Goal: Task Accomplishment & Management: Manage account settings

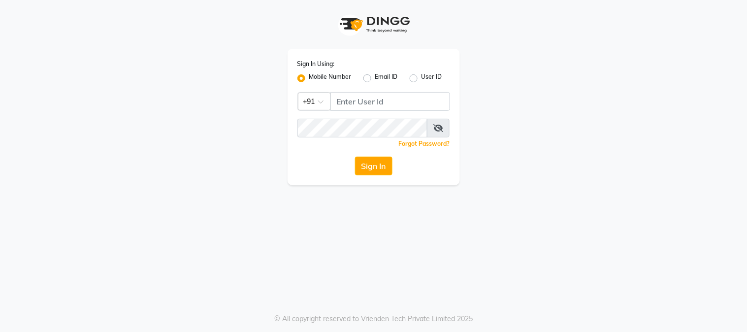
click at [313, 80] on label "Mobile Number" at bounding box center [330, 78] width 42 height 12
click at [313, 79] on input "Mobile Number" at bounding box center [312, 75] width 6 height 6
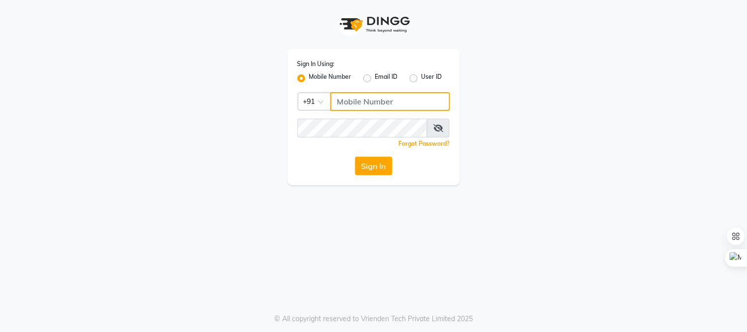
drag, startPoint x: 383, startPoint y: 105, endPoint x: 199, endPoint y: 80, distance: 185.8
click at [382, 105] on input "Username" at bounding box center [390, 101] width 120 height 19
type input "9664658377"
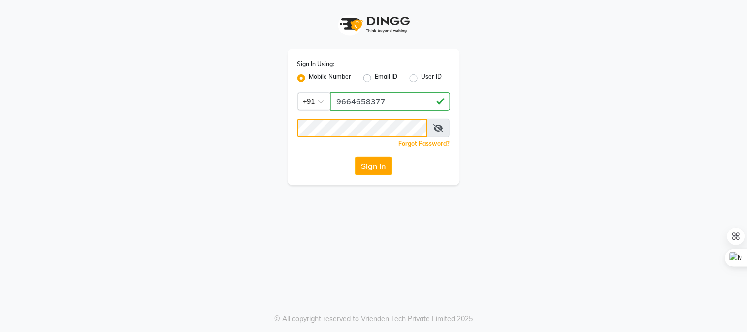
click at [355, 156] on button "Sign In" at bounding box center [373, 165] width 37 height 19
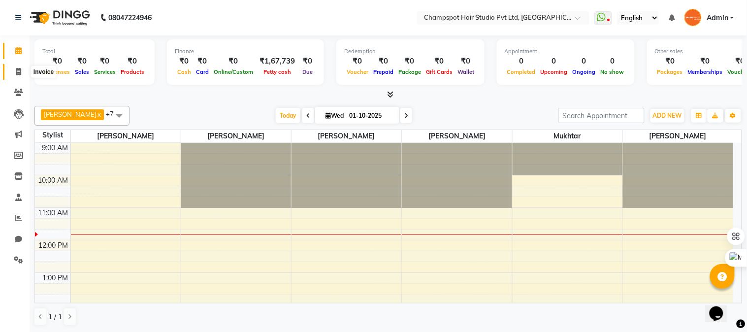
click at [16, 68] on icon at bounding box center [18, 71] width 5 height 7
select select "7690"
select select "service"
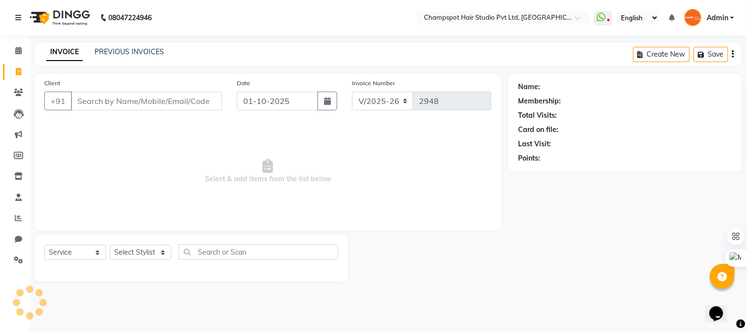
click at [106, 104] on input "Client" at bounding box center [146, 101] width 151 height 19
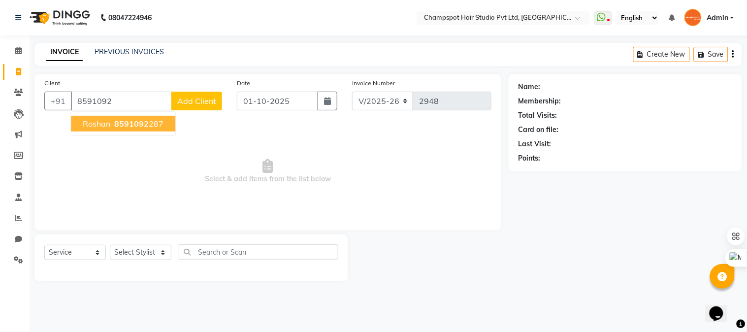
click at [136, 122] on span "8591092" at bounding box center [131, 124] width 34 height 10
type input "8591092287"
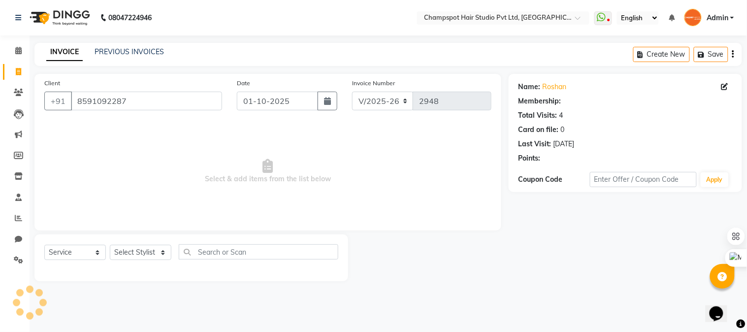
select select "1: Object"
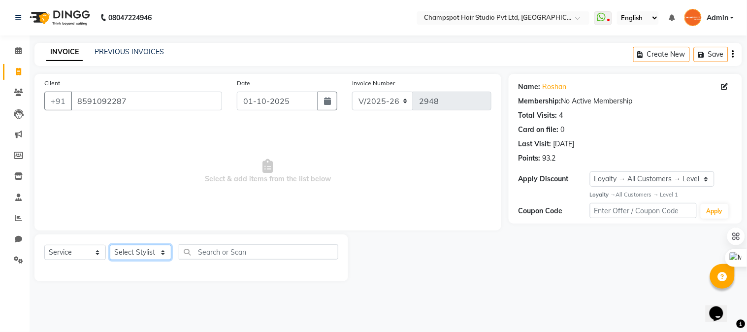
click at [133, 254] on select "Select Stylist Admin [PERSON_NAME] [PERSON_NAME] [PERSON_NAME] [PERSON_NAME] [P…" at bounding box center [141, 252] width 62 height 15
select select "69005"
click at [110, 245] on select "Select Stylist Admin [PERSON_NAME] [PERSON_NAME] [PERSON_NAME] [PERSON_NAME] [P…" at bounding box center [141, 252] width 62 height 15
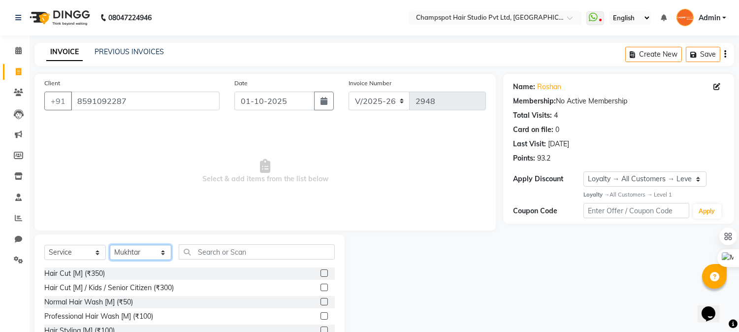
click at [140, 249] on select "Select Stylist Admin [PERSON_NAME] [PERSON_NAME] [PERSON_NAME] [PERSON_NAME] [P…" at bounding box center [141, 252] width 62 height 15
drag, startPoint x: 139, startPoint y: 105, endPoint x: 0, endPoint y: 95, distance: 139.6
click at [0, 95] on app-home "08047224946 Select Location × Champspot Hair Studio Pvt Ltd, Chembur WhatsApp S…" at bounding box center [369, 197] width 739 height 394
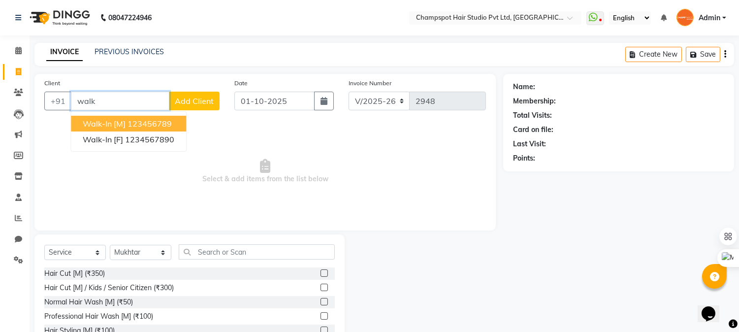
click at [138, 120] on ngb-highlight "123456789" at bounding box center [149, 124] width 44 height 10
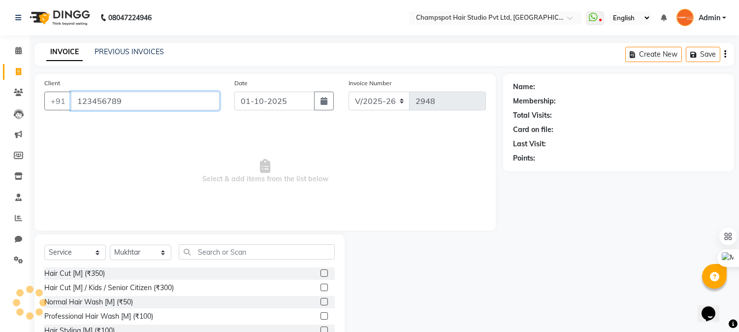
type input "123456789"
select select "1: Object"
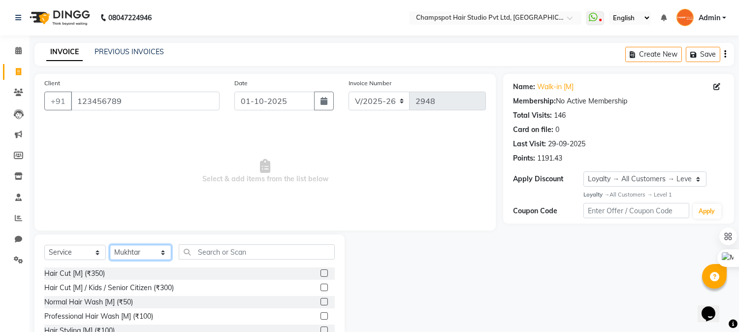
click at [133, 253] on select "Select Stylist Admin [PERSON_NAME] [PERSON_NAME] [PERSON_NAME] [PERSON_NAME] [P…" at bounding box center [141, 252] width 62 height 15
select select "69009"
click at [110, 245] on select "Select Stylist Admin [PERSON_NAME] [PERSON_NAME] [PERSON_NAME] [PERSON_NAME] [P…" at bounding box center [141, 252] width 62 height 15
click at [107, 287] on div "Hair Cut [M] / Kids / Senior Citizen (₹300)" at bounding box center [108, 287] width 129 height 10
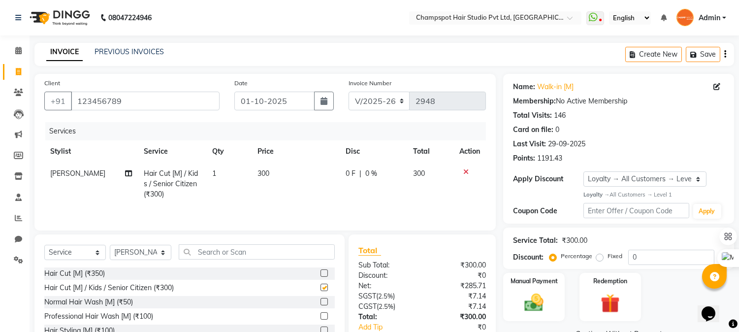
checkbox input "false"
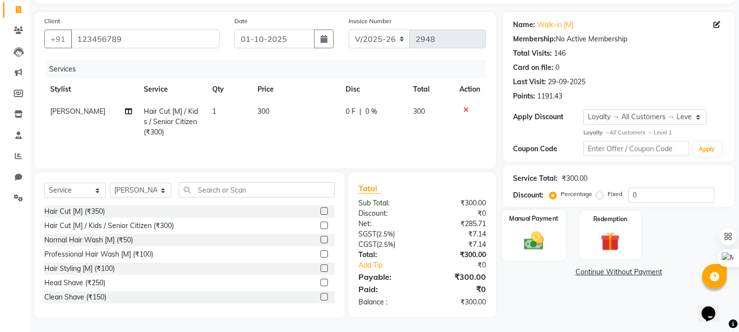
scroll to position [63, 0]
click at [535, 236] on img at bounding box center [534, 239] width 32 height 23
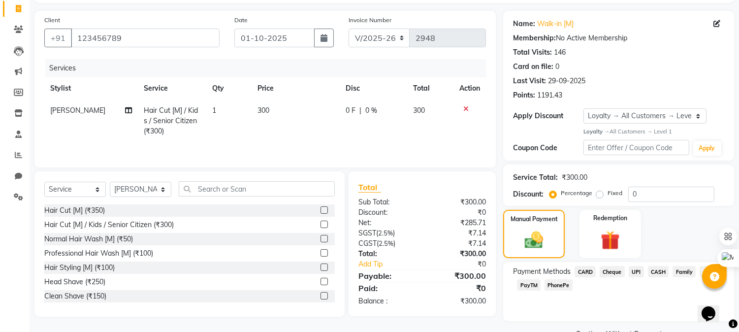
click at [659, 269] on span "CASH" at bounding box center [658, 271] width 21 height 11
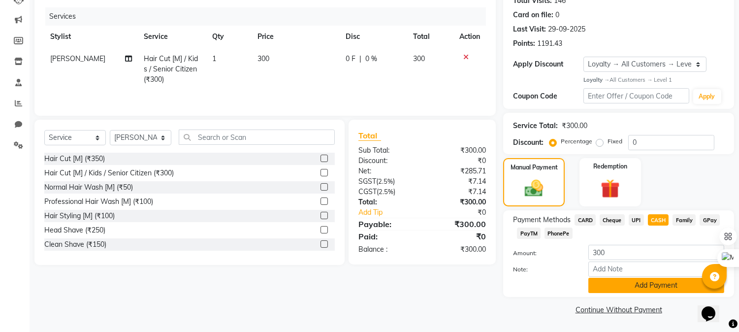
click at [626, 284] on button "Add Payment" at bounding box center [656, 285] width 136 height 15
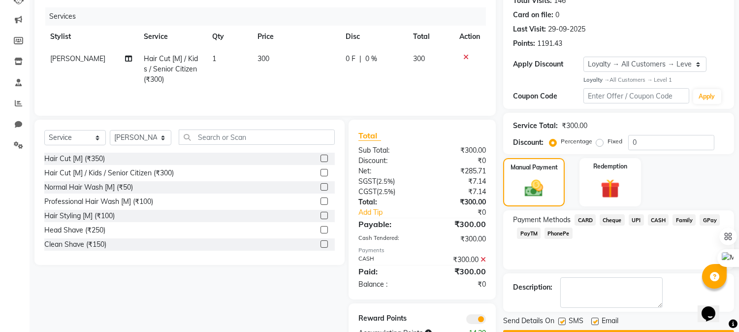
scroll to position [146, 0]
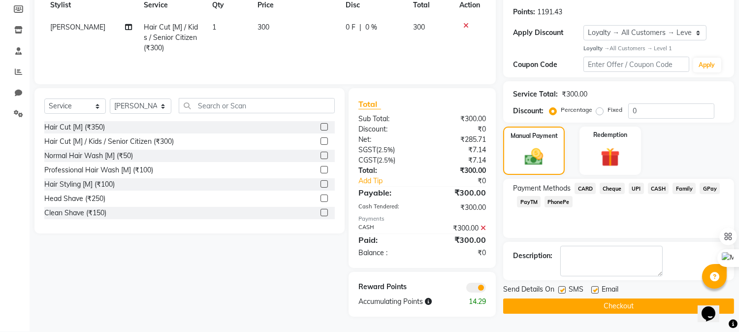
click at [567, 307] on button "Checkout" at bounding box center [618, 305] width 231 height 15
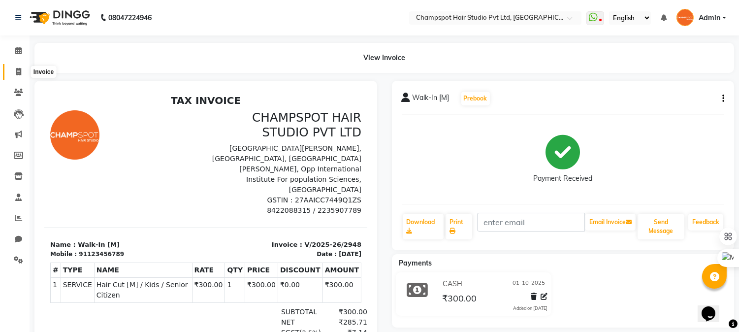
click at [16, 72] on icon at bounding box center [18, 71] width 5 height 7
select select "7690"
select select "service"
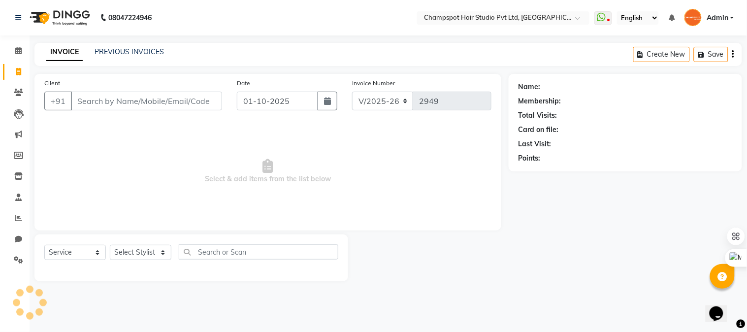
click at [111, 100] on input "Client" at bounding box center [146, 101] width 151 height 19
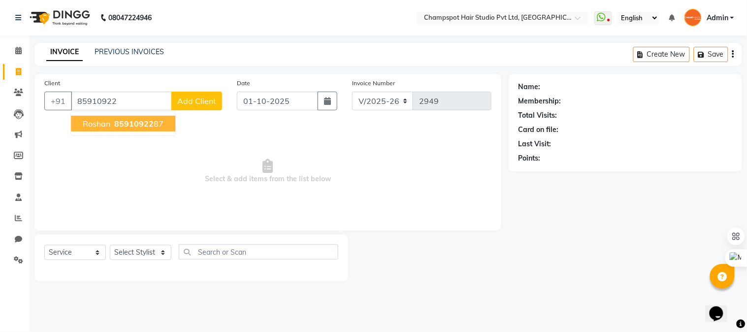
click at [112, 125] on button "Roshan 85910922 87" at bounding box center [123, 124] width 104 height 16
type input "8591092287"
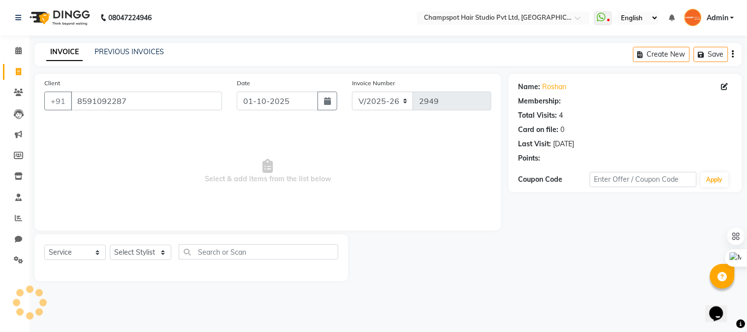
select select "1: Object"
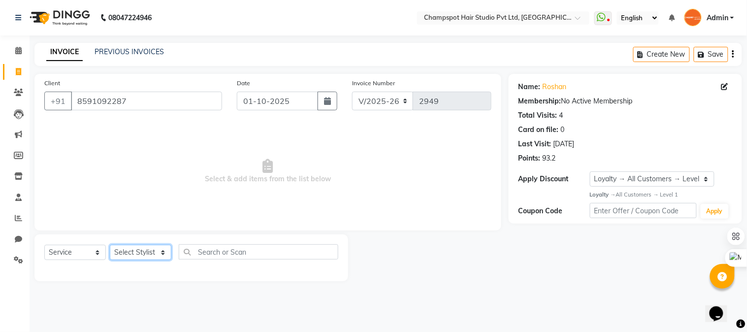
click at [131, 258] on select "Select Stylist Admin [PERSON_NAME] [PERSON_NAME] [PERSON_NAME] [PERSON_NAME] [P…" at bounding box center [141, 252] width 62 height 15
select select "69005"
click at [110, 245] on select "Select Stylist Admin [PERSON_NAME] [PERSON_NAME] [PERSON_NAME] [PERSON_NAME] [P…" at bounding box center [141, 252] width 62 height 15
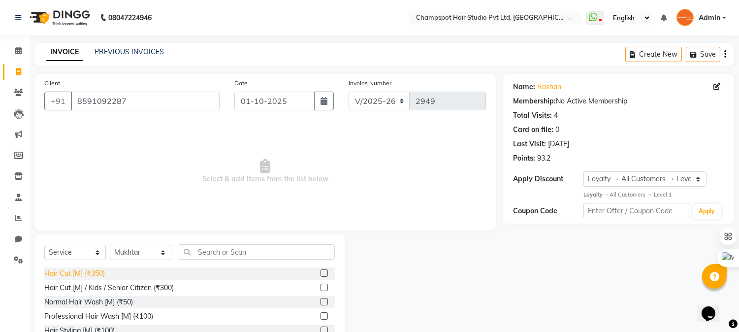
click at [86, 276] on div "Hair Cut [M] (₹350)" at bounding box center [74, 273] width 61 height 10
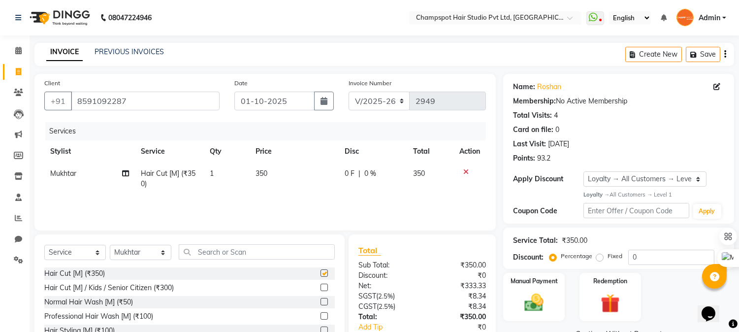
checkbox input "false"
click at [534, 308] on img at bounding box center [534, 302] width 32 height 23
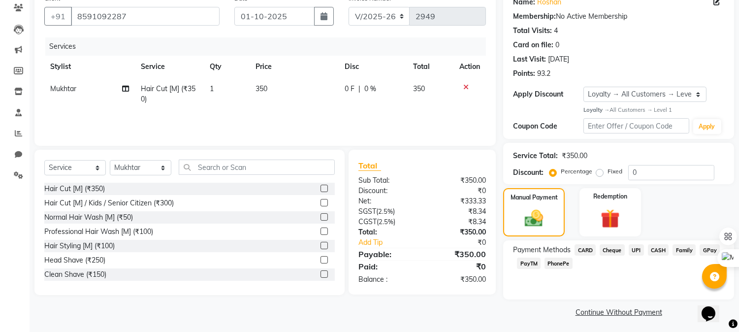
scroll to position [87, 0]
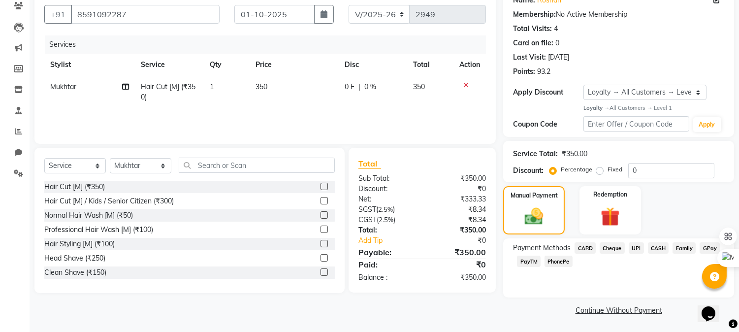
click at [637, 248] on span "UPI" at bounding box center [635, 247] width 15 height 11
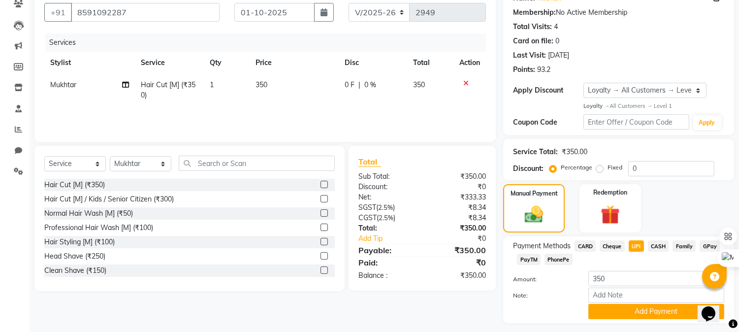
scroll to position [115, 0]
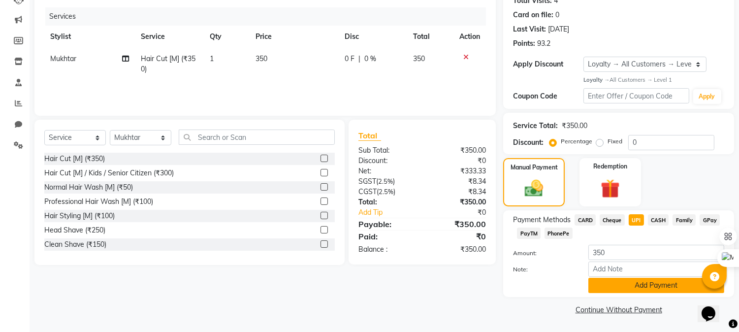
click at [622, 286] on button "Add Payment" at bounding box center [656, 285] width 136 height 15
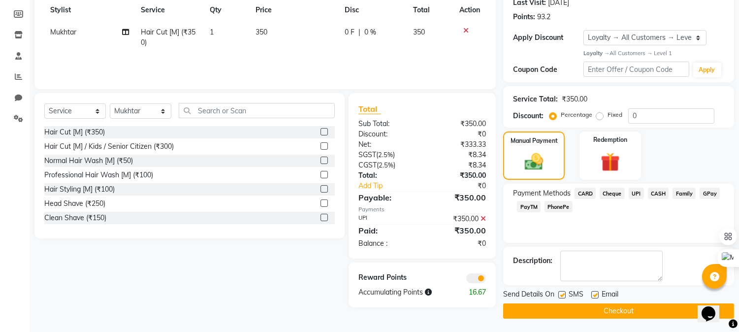
scroll to position [143, 0]
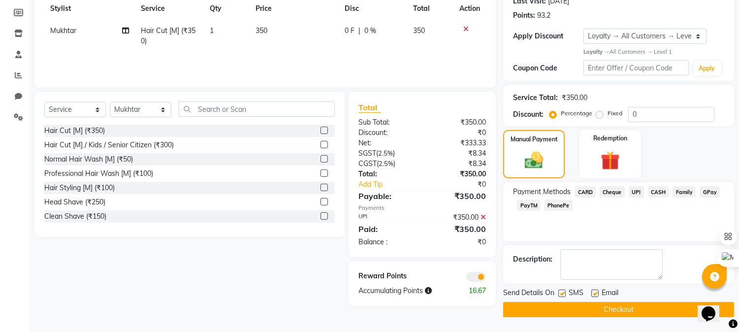
click at [572, 307] on button "Checkout" at bounding box center [618, 309] width 231 height 15
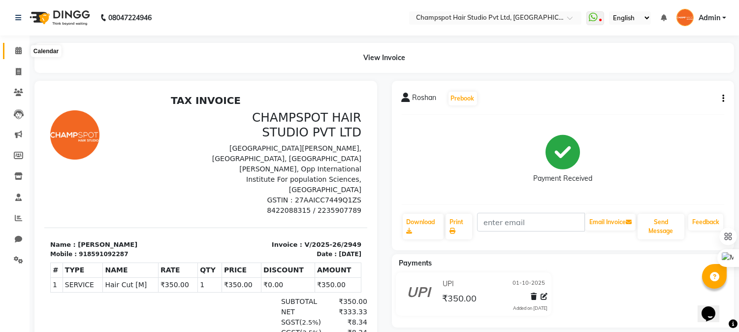
click at [18, 55] on span at bounding box center [18, 50] width 17 height 11
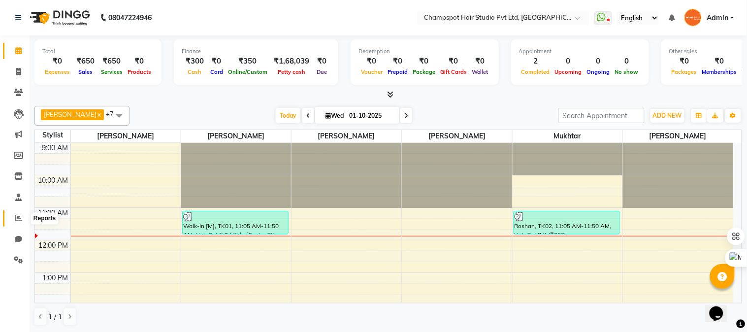
click at [18, 221] on icon at bounding box center [18, 217] width 7 height 7
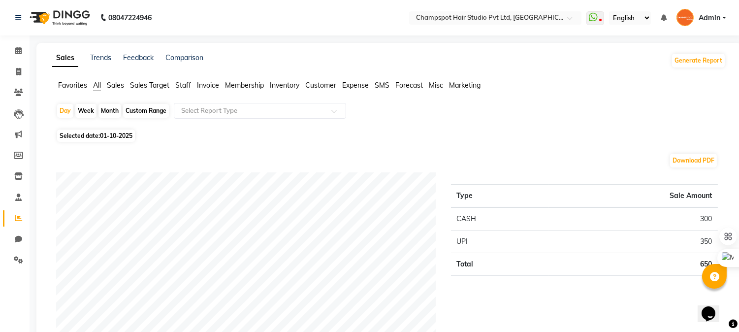
click at [111, 112] on div "Month" at bounding box center [109, 111] width 23 height 14
select select "10"
select select "2025"
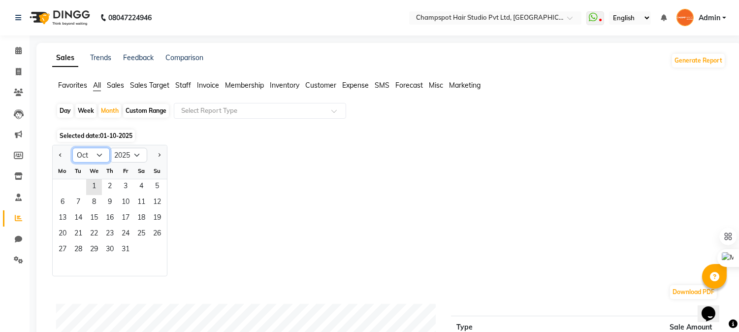
click at [90, 159] on select "Jan Feb Mar Apr May Jun [DATE] Aug Sep Oct Nov Dec" at bounding box center [90, 155] width 37 height 15
select select "9"
click at [72, 148] on select "Jan Feb Mar Apr May Jun [DATE] Aug Sep Oct Nov Dec" at bounding box center [90, 155] width 37 height 15
click at [64, 180] on span "1" at bounding box center [63, 187] width 16 height 16
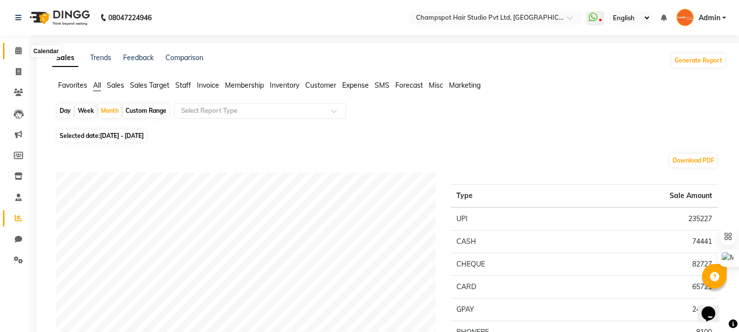
click at [13, 49] on span at bounding box center [18, 50] width 17 height 11
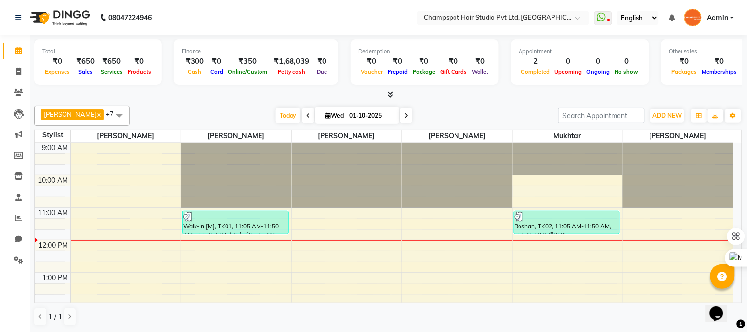
click at [391, 94] on icon at bounding box center [390, 94] width 6 height 7
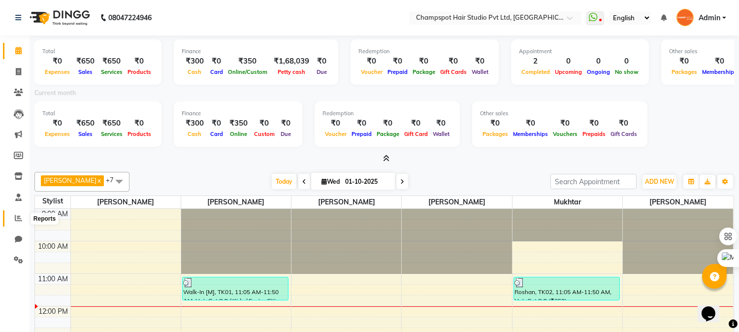
click at [15, 219] on icon at bounding box center [18, 217] width 7 height 7
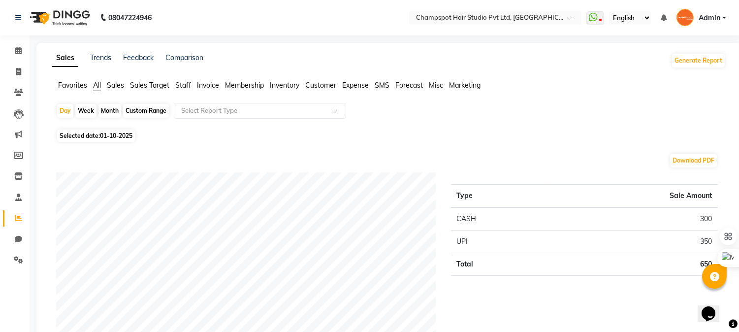
click at [104, 109] on div "Month" at bounding box center [109, 111] width 23 height 14
select select "10"
select select "2025"
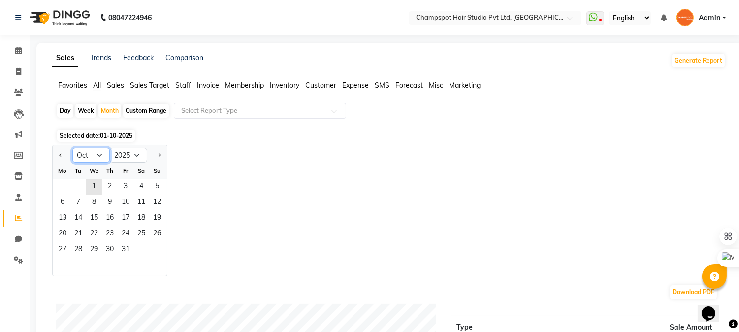
click at [83, 153] on select "Jan Feb Mar Apr May Jun [DATE] Aug Sep Oct Nov Dec" at bounding box center [90, 155] width 37 height 15
select select "9"
click at [72, 148] on select "Jan Feb Mar Apr May Jun [DATE] Aug Sep Oct Nov Dec" at bounding box center [90, 155] width 37 height 15
click at [58, 184] on span "1" at bounding box center [63, 187] width 16 height 16
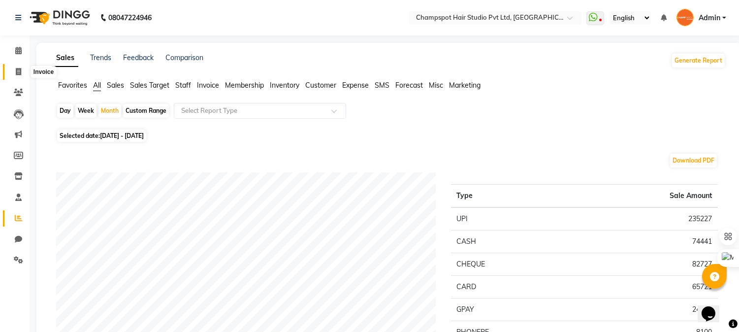
click at [19, 66] on span at bounding box center [18, 71] width 17 height 11
select select "service"
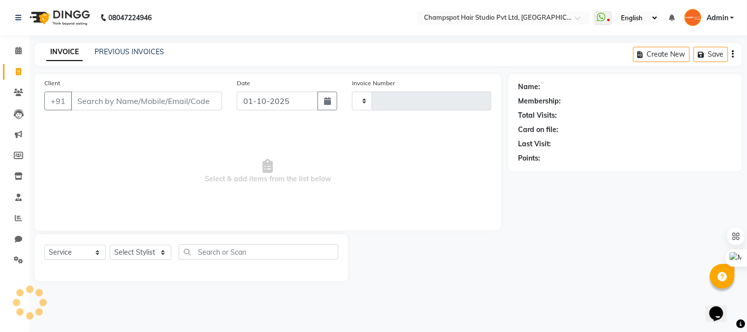
type input "2950"
select select "7690"
click at [114, 94] on input "Client" at bounding box center [146, 101] width 151 height 19
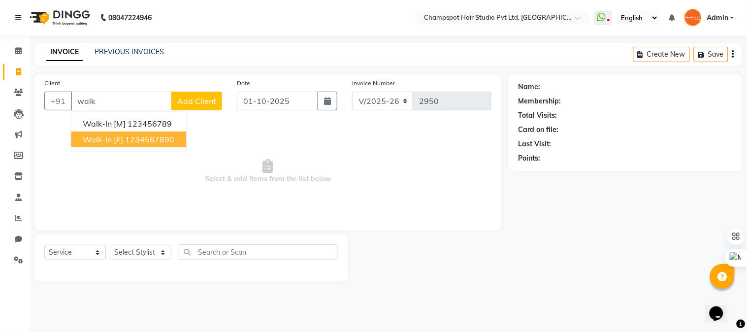
click at [131, 134] on ngb-highlight "1234567890" at bounding box center [149, 139] width 49 height 10
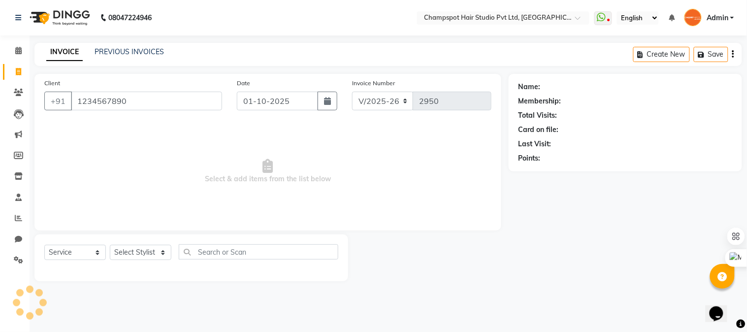
type input "1234567890"
select select "1: Object"
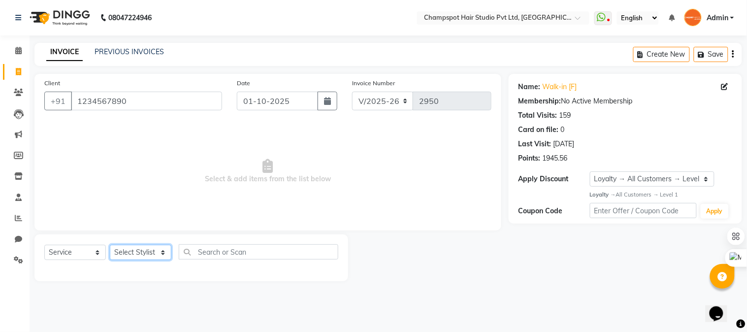
click at [140, 249] on select "Select Stylist Admin [PERSON_NAME] [PERSON_NAME] [PERSON_NAME] [PERSON_NAME] [P…" at bounding box center [141, 252] width 62 height 15
select select "70454"
click at [110, 245] on select "Select Stylist Admin [PERSON_NAME] [PERSON_NAME] [PERSON_NAME] [PERSON_NAME] [P…" at bounding box center [141, 252] width 62 height 15
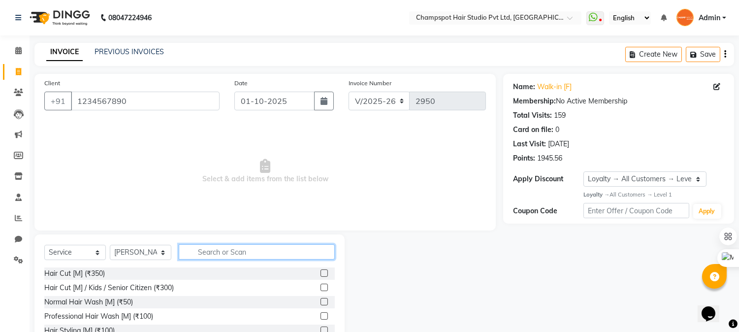
click at [213, 250] on input "text" at bounding box center [257, 251] width 156 height 15
type input "eye"
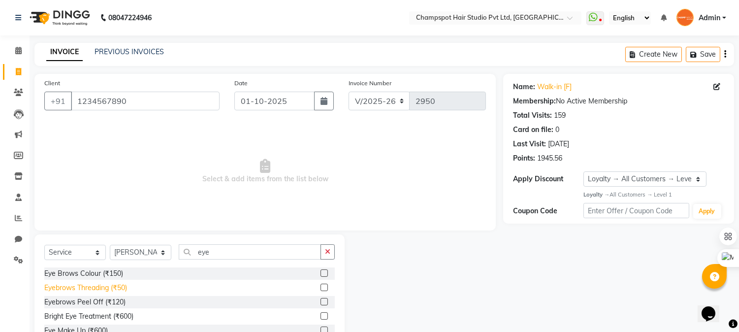
click at [85, 284] on div "Eyebrows Threading (₹50)" at bounding box center [85, 287] width 83 height 10
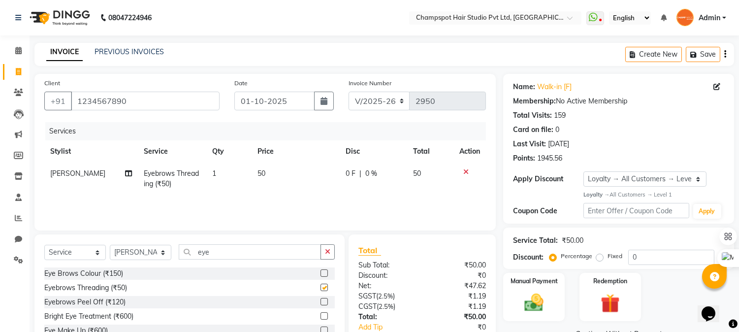
checkbox input "false"
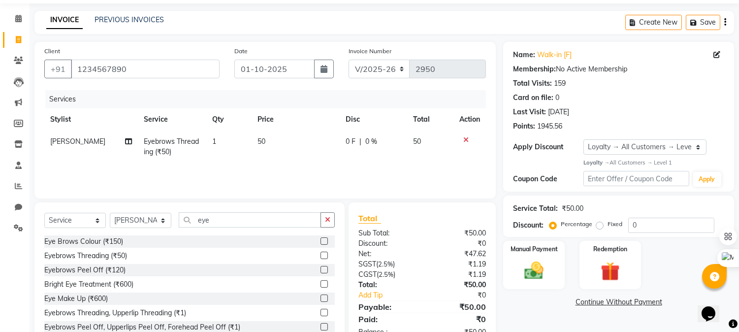
scroll to position [62, 0]
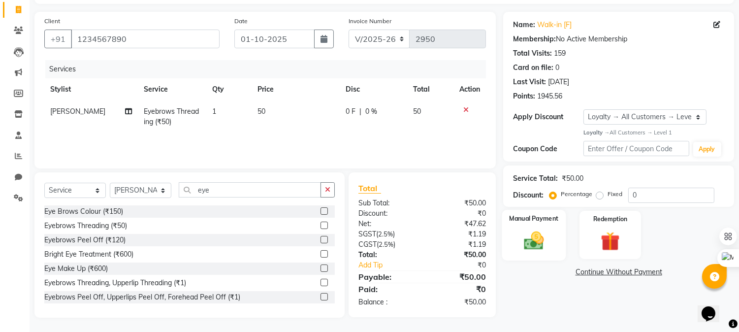
click at [530, 242] on img at bounding box center [534, 240] width 32 height 23
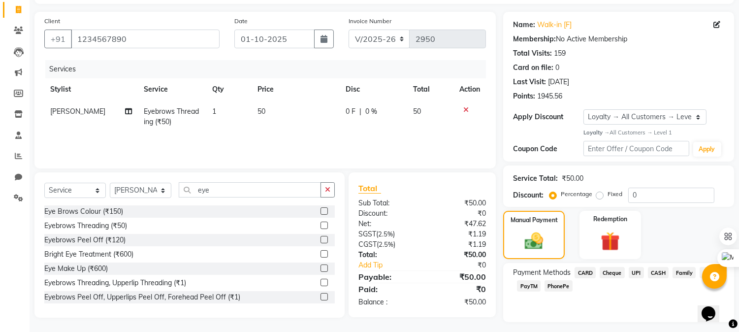
click at [612, 272] on span "Cheque" at bounding box center [611, 272] width 25 height 11
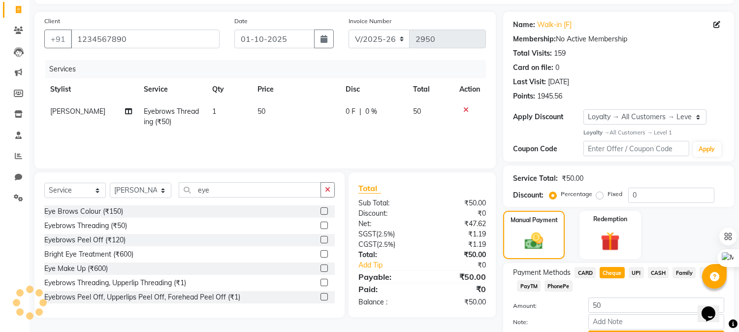
click at [640, 272] on span "UPI" at bounding box center [635, 272] width 15 height 11
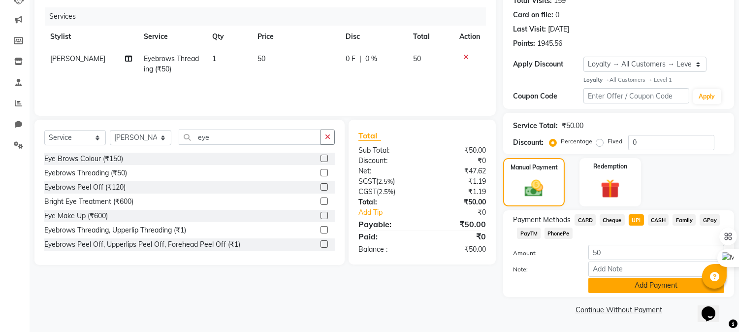
click at [637, 283] on button "Add Payment" at bounding box center [656, 285] width 136 height 15
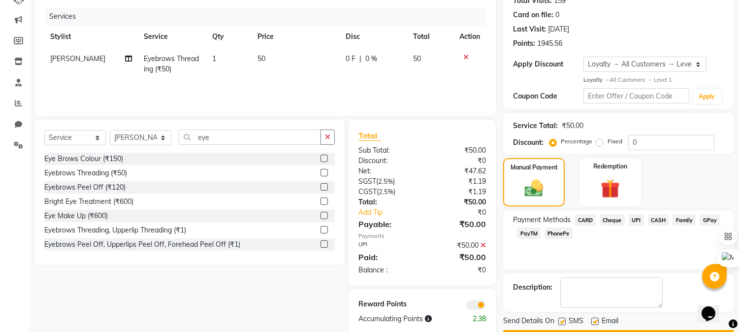
scroll to position [143, 0]
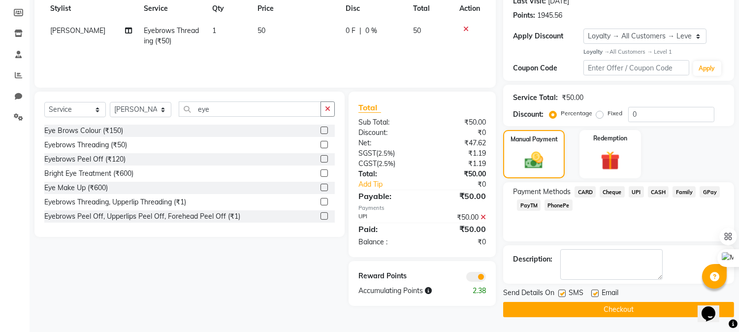
click at [561, 304] on button "Checkout" at bounding box center [618, 309] width 231 height 15
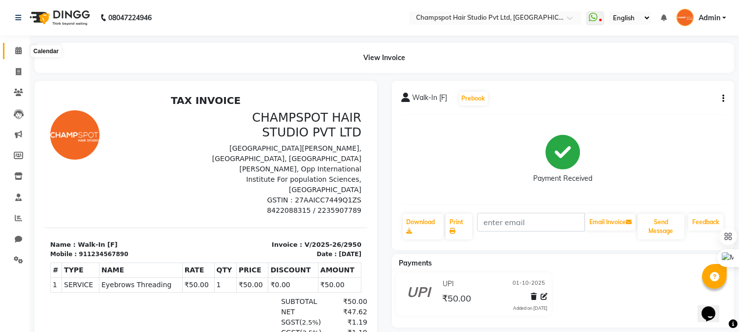
click at [25, 52] on span at bounding box center [18, 50] width 17 height 11
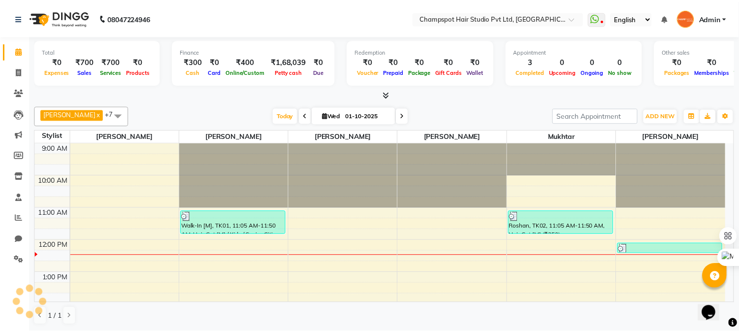
scroll to position [98, 0]
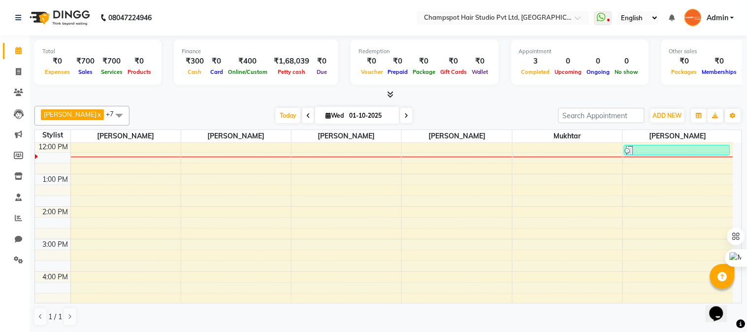
click at [390, 94] on icon at bounding box center [390, 94] width 6 height 7
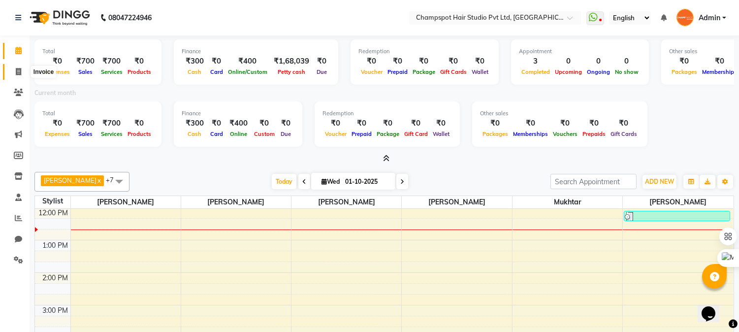
click at [16, 69] on icon at bounding box center [18, 71] width 5 height 7
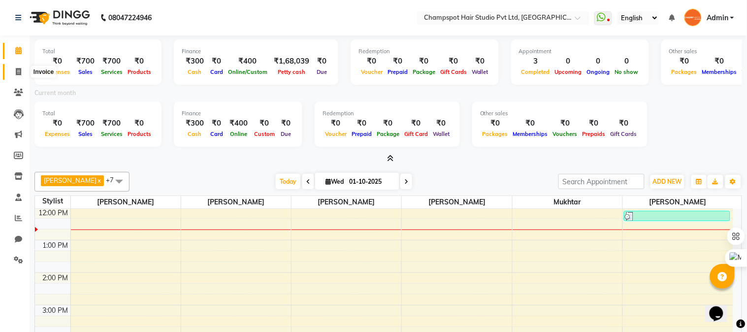
select select "service"
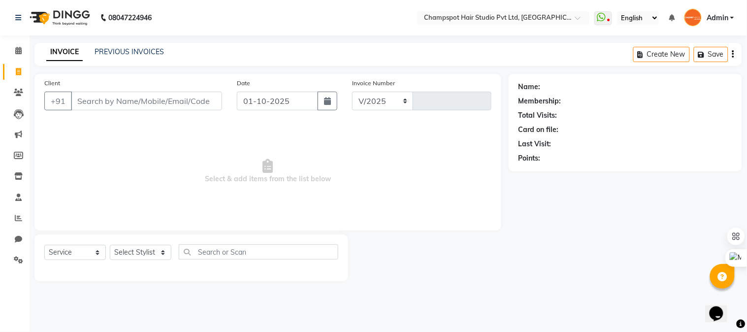
select select "7690"
type input "2951"
click at [135, 247] on select "Select Stylist Admin [PERSON_NAME] [PERSON_NAME] [PERSON_NAME] [PERSON_NAME] [P…" at bounding box center [141, 252] width 62 height 15
select select "69008"
click at [110, 245] on select "Select Stylist Admin [PERSON_NAME] [PERSON_NAME] [PERSON_NAME] [PERSON_NAME] [P…" at bounding box center [141, 252] width 62 height 15
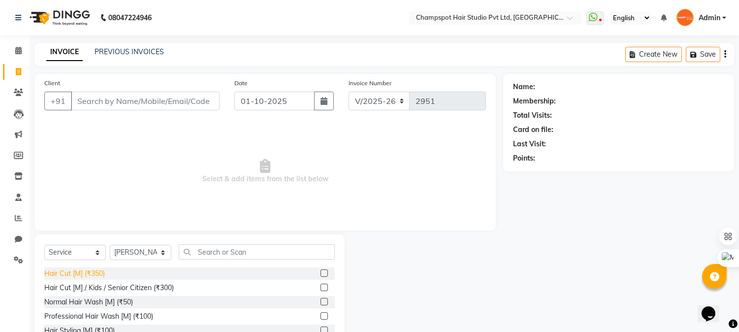
click at [80, 275] on div "Hair Cut [M] (₹350)" at bounding box center [74, 273] width 61 height 10
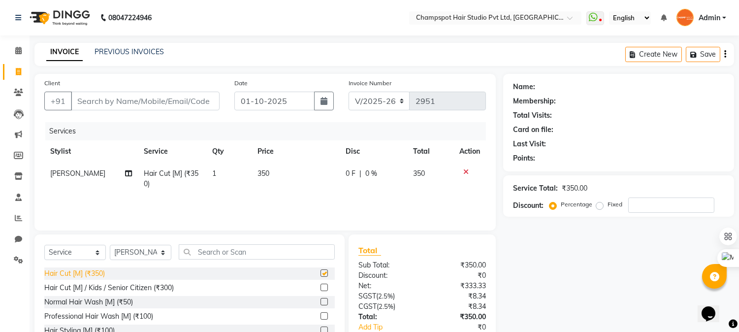
checkbox input "false"
click at [89, 313] on div "Professional Hair Wash [M] (₹100)" at bounding box center [98, 316] width 109 height 10
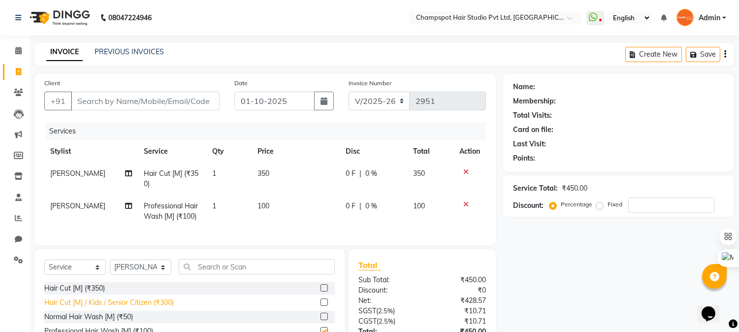
checkbox input "false"
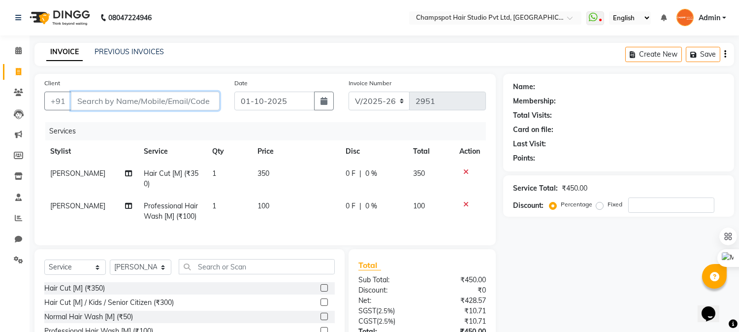
click at [122, 107] on input "Client" at bounding box center [145, 101] width 149 height 19
click at [140, 275] on select "Select Stylist Admin [PERSON_NAME] [PERSON_NAME] [PERSON_NAME] [PERSON_NAME] [P…" at bounding box center [141, 266] width 62 height 15
select select "69489"
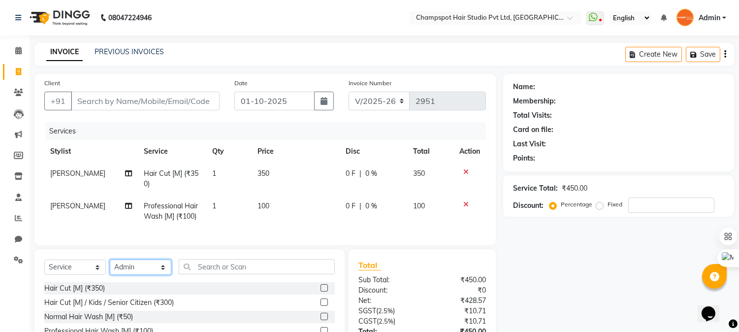
click at [110, 268] on select "Select Stylist Admin [PERSON_NAME] [PERSON_NAME] [PERSON_NAME] [PERSON_NAME] [P…" at bounding box center [141, 266] width 62 height 15
click at [219, 274] on input "text" at bounding box center [257, 266] width 156 height 15
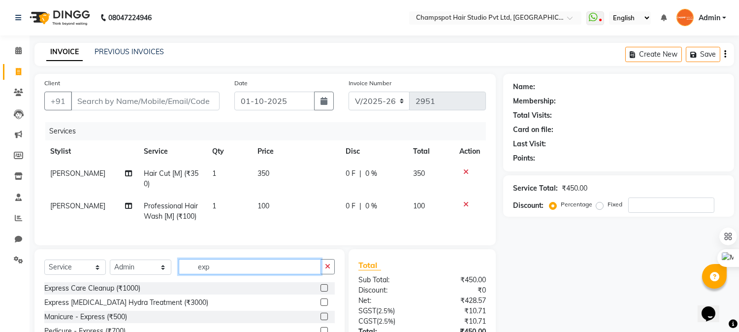
scroll to position [55, 0]
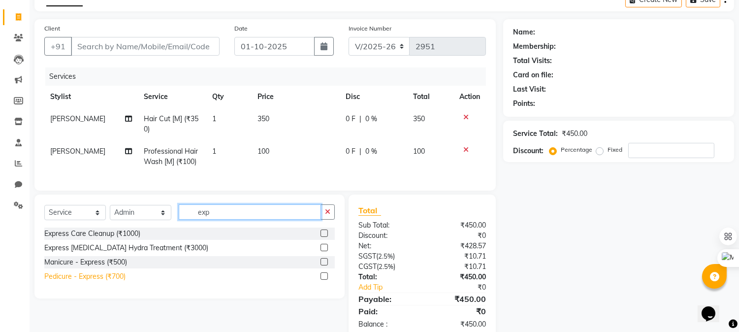
type input "exp"
click at [99, 281] on div "Pedicure - Express (₹700)" at bounding box center [84, 276] width 81 height 10
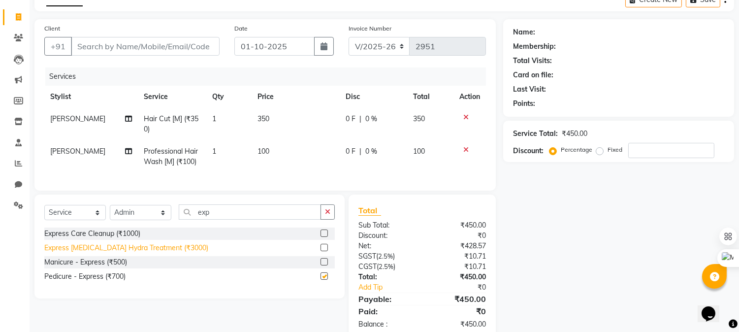
checkbox input "false"
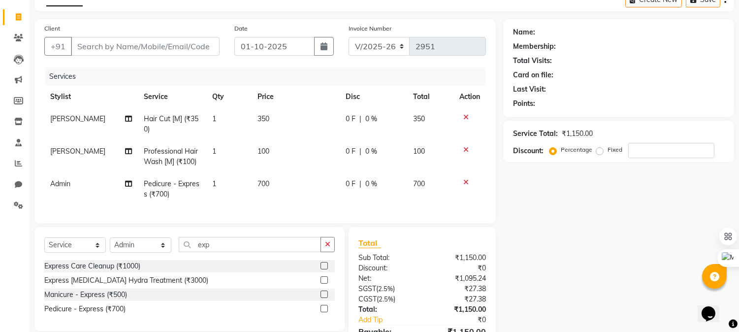
scroll to position [0, 0]
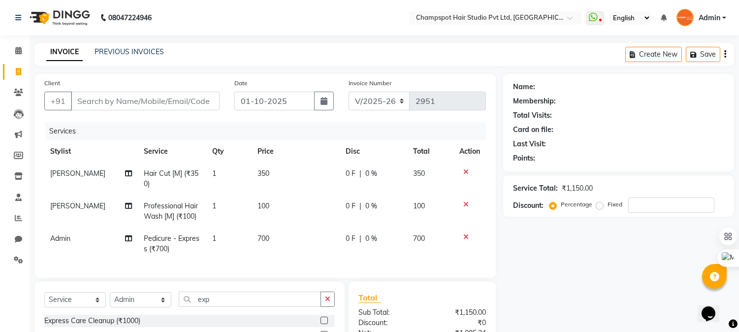
click at [135, 90] on div "Client +91" at bounding box center [132, 98] width 190 height 40
drag, startPoint x: 111, startPoint y: 97, endPoint x: 20, endPoint y: 62, distance: 96.9
click at [92, 93] on input "Client" at bounding box center [145, 101] width 149 height 19
type input "7"
type input "0"
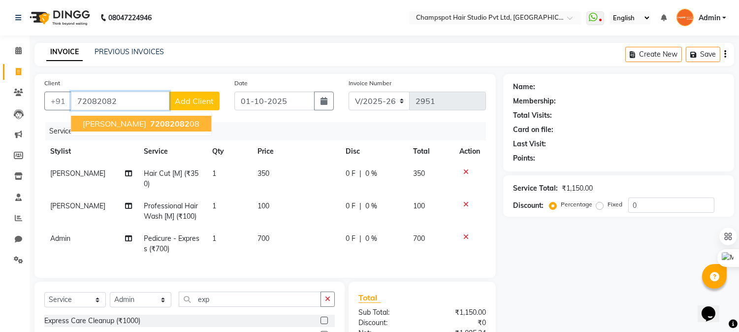
click at [109, 128] on button "[PERSON_NAME] 72082082 08" at bounding box center [141, 124] width 140 height 16
type input "7208208208"
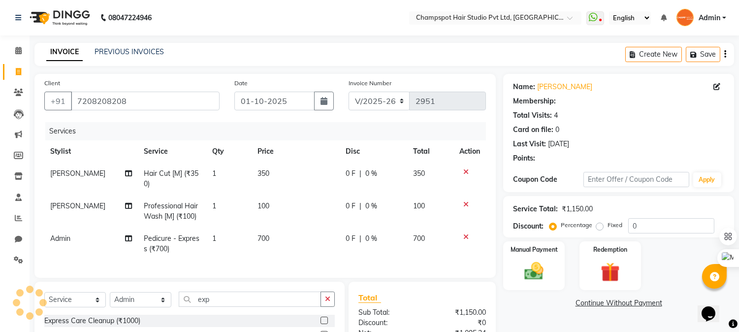
select select "1: Object"
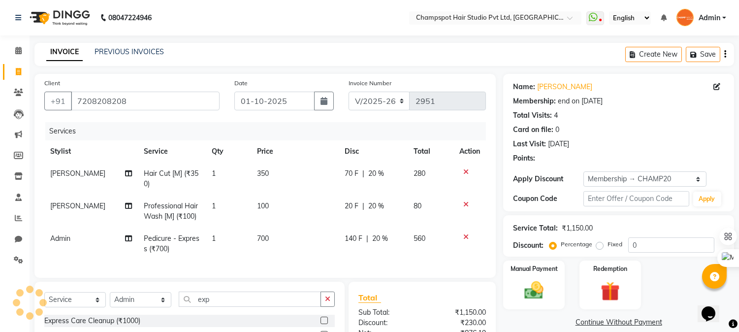
type input "20"
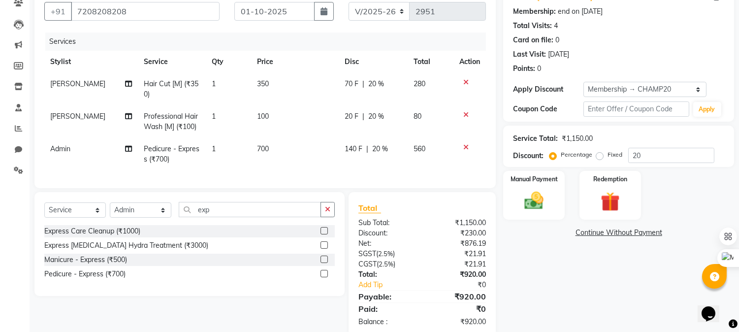
scroll to position [117, 0]
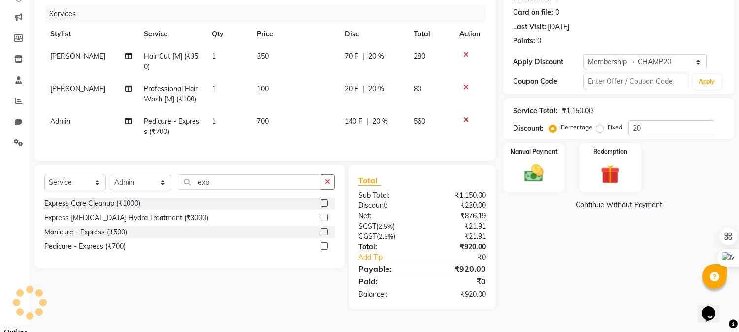
click at [477, 299] on div "₹920.00" at bounding box center [457, 294] width 71 height 10
click at [542, 279] on div "Name: [PERSON_NAME] Membership: end on [DATE] Total Visits: 4 Card on file: 0 L…" at bounding box center [622, 133] width 238 height 352
click at [529, 171] on img at bounding box center [534, 173] width 32 height 23
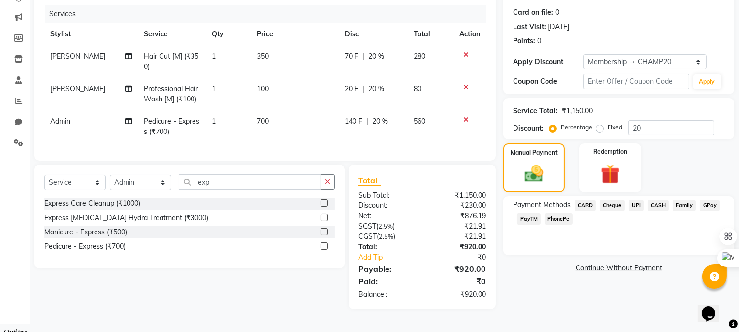
click at [655, 204] on span "CASH" at bounding box center [658, 205] width 21 height 11
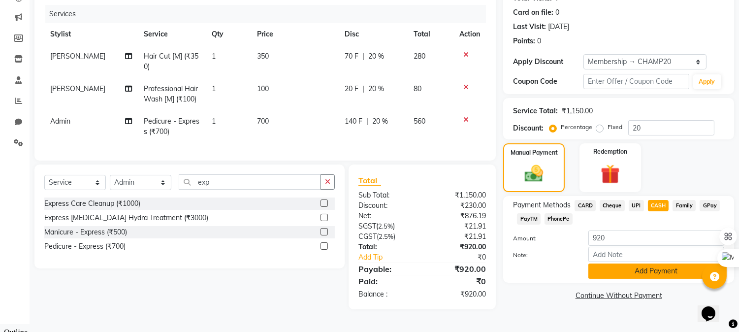
click at [646, 272] on button "Add Payment" at bounding box center [656, 270] width 136 height 15
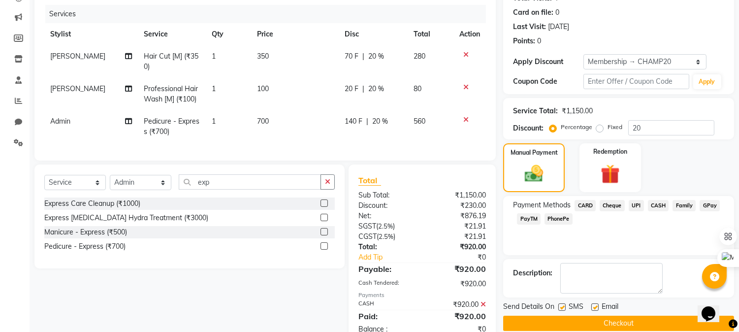
scroll to position [152, 0]
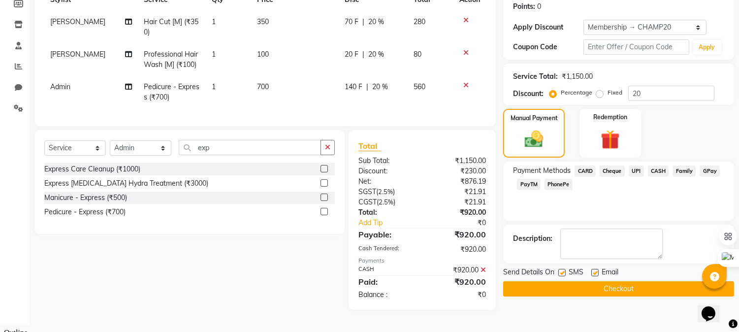
click at [547, 285] on button "Checkout" at bounding box center [618, 288] width 231 height 15
